Goal: Complete application form

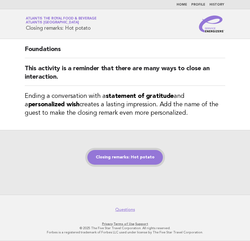
click at [115, 162] on link "Closing remarks: Hot potato" at bounding box center [125, 157] width 76 height 15
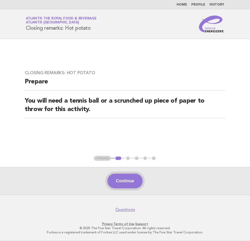
click at [121, 185] on button "Continue" at bounding box center [125, 181] width 35 height 15
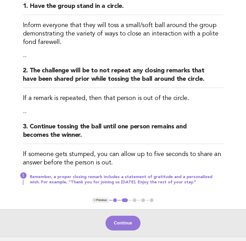
scroll to position [79, 0]
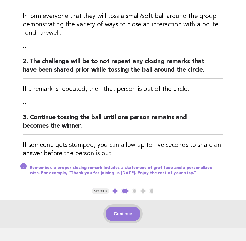
click at [137, 216] on button "Continue" at bounding box center [123, 214] width 35 height 15
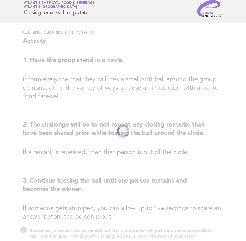
scroll to position [0, 0]
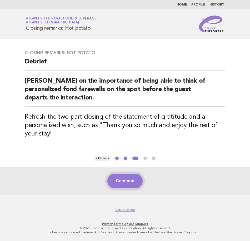
click at [125, 188] on button "Continue" at bounding box center [125, 181] width 35 height 15
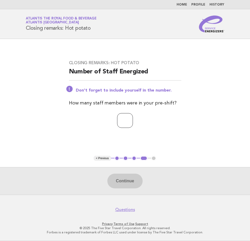
click at [128, 123] on input "number" at bounding box center [125, 120] width 16 height 15
type input "*"
click at [135, 188] on button "Continue" at bounding box center [125, 181] width 35 height 15
